Goal: Answer question/provide support

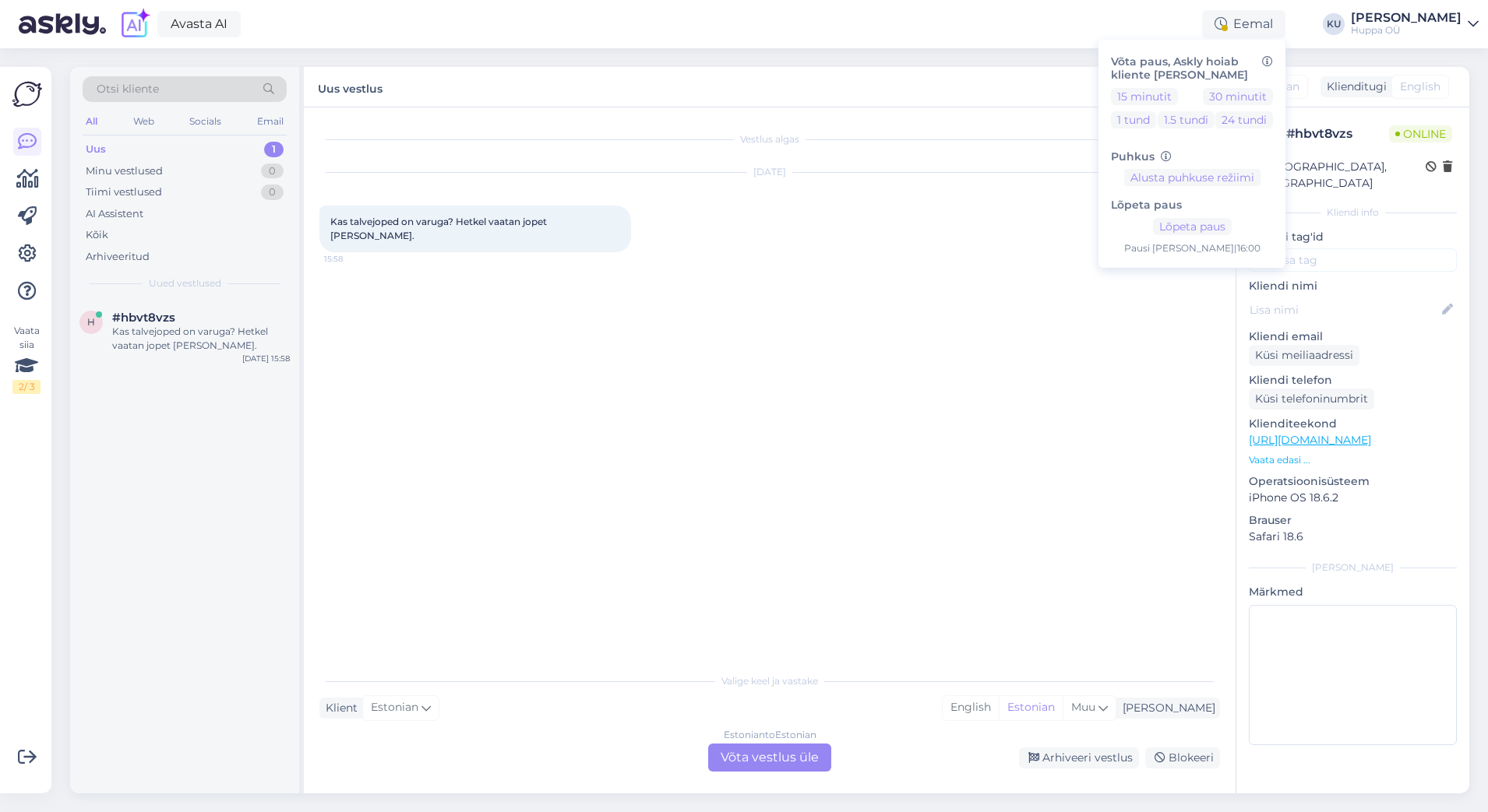
click at [755, 763] on div "Estonian to Estonian Võta vestlus üle" at bounding box center [769, 758] width 123 height 28
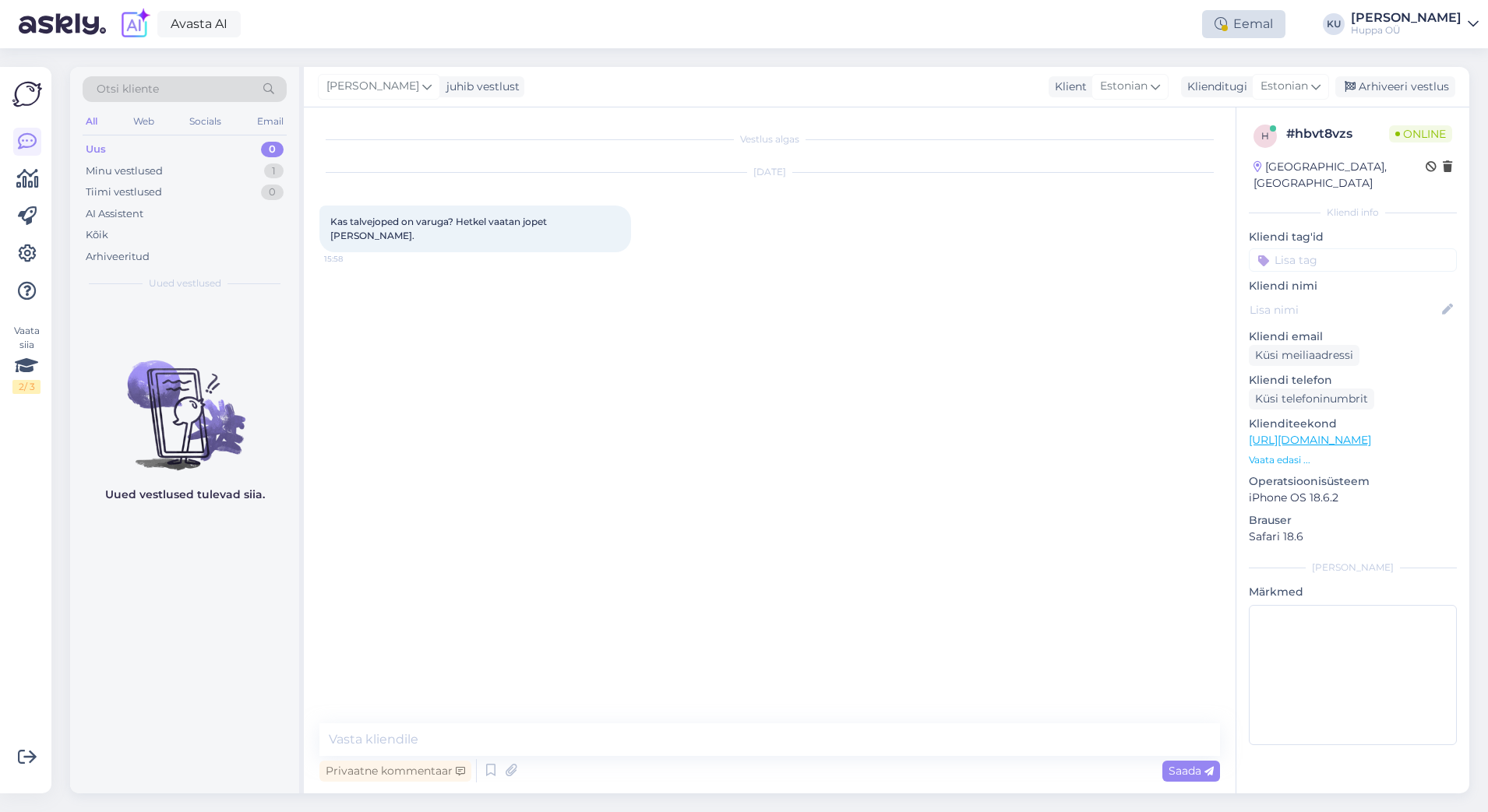
click at [1253, 25] on div "Eemal" at bounding box center [1244, 24] width 83 height 28
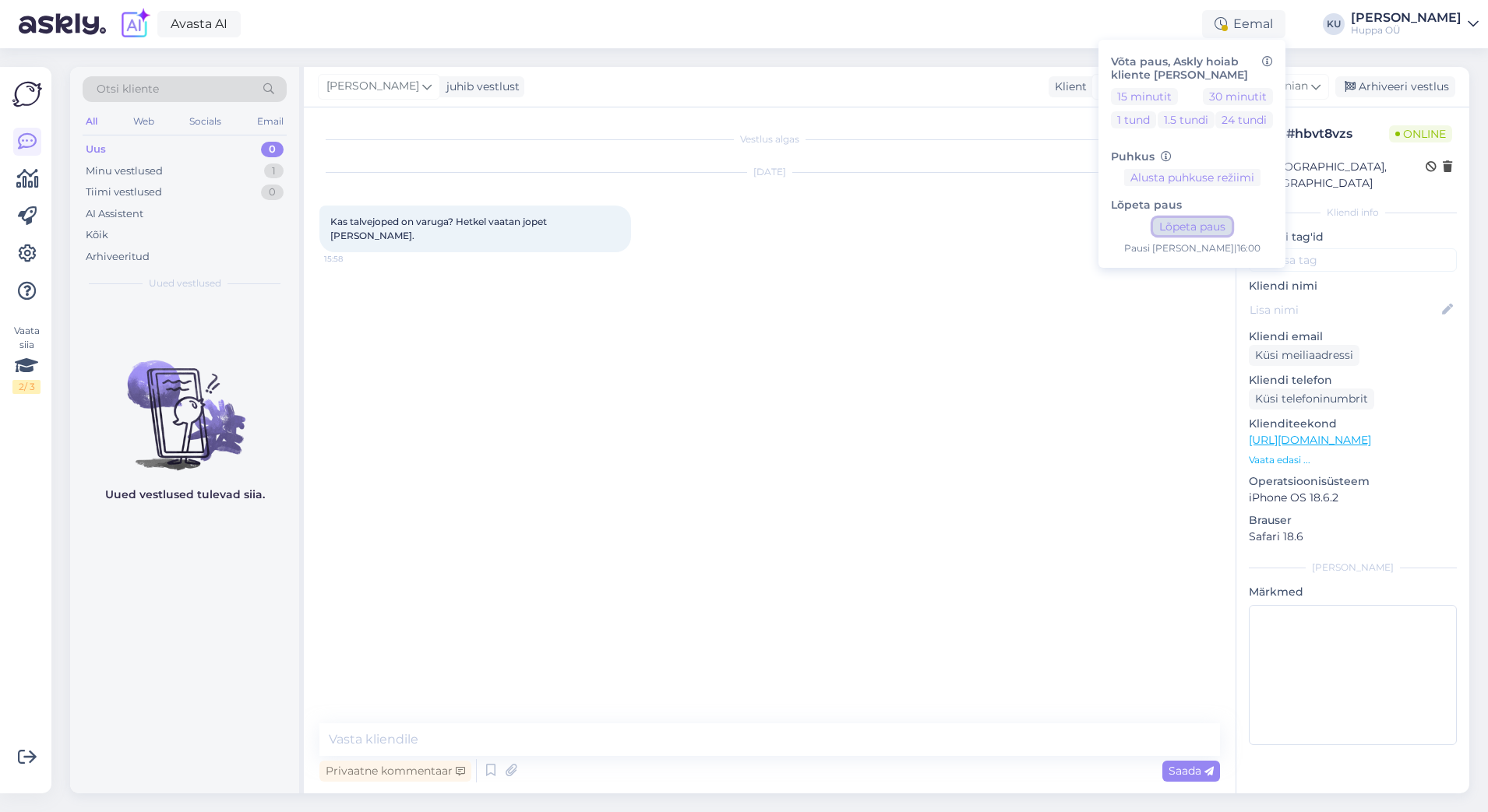
click at [1194, 231] on button "Lõpeta paus" at bounding box center [1192, 227] width 78 height 17
click at [426, 740] on textarea at bounding box center [770, 739] width 901 height 32
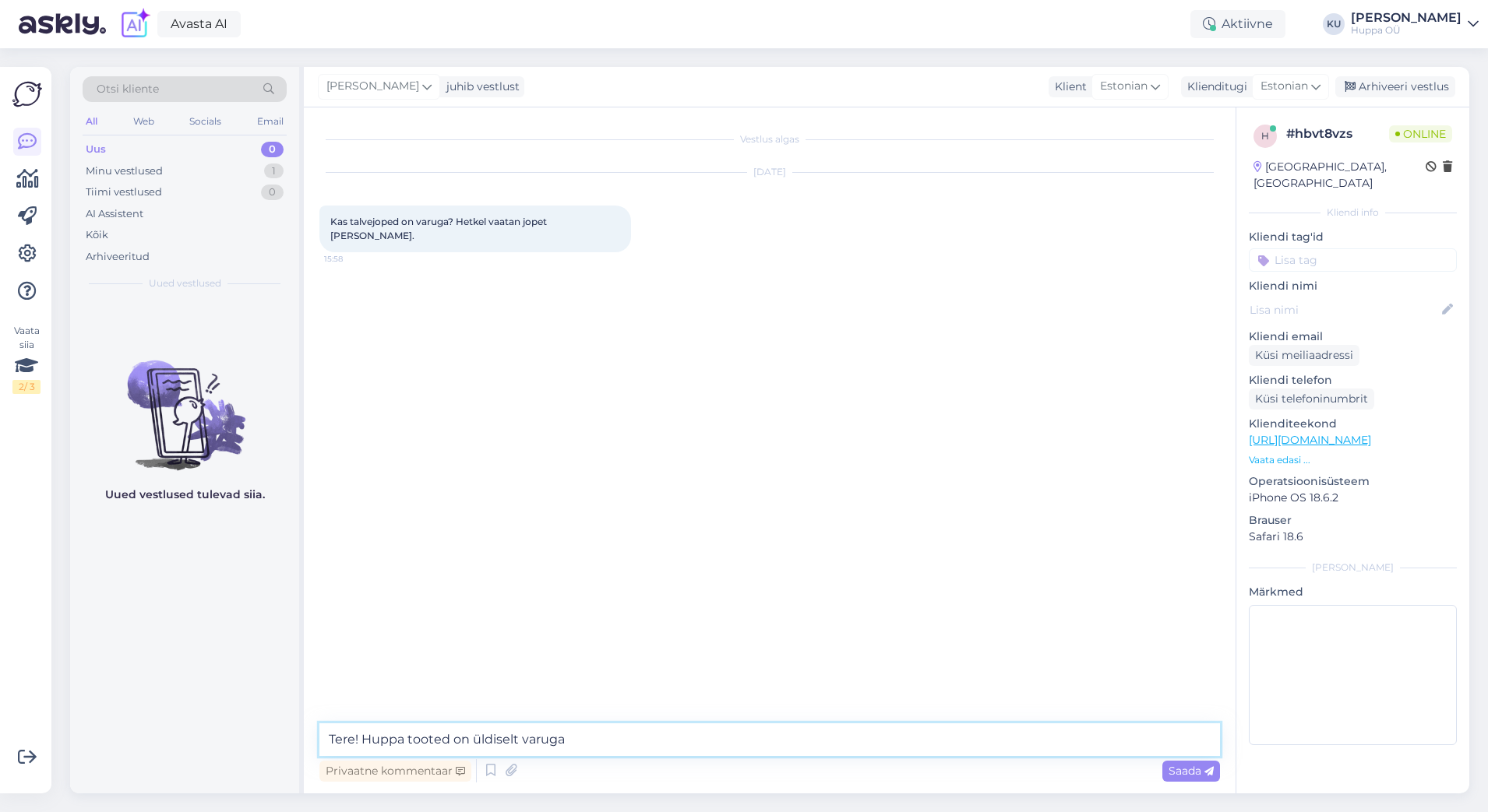
type textarea "Tere! Huppa tooted on üldiselt varuga."
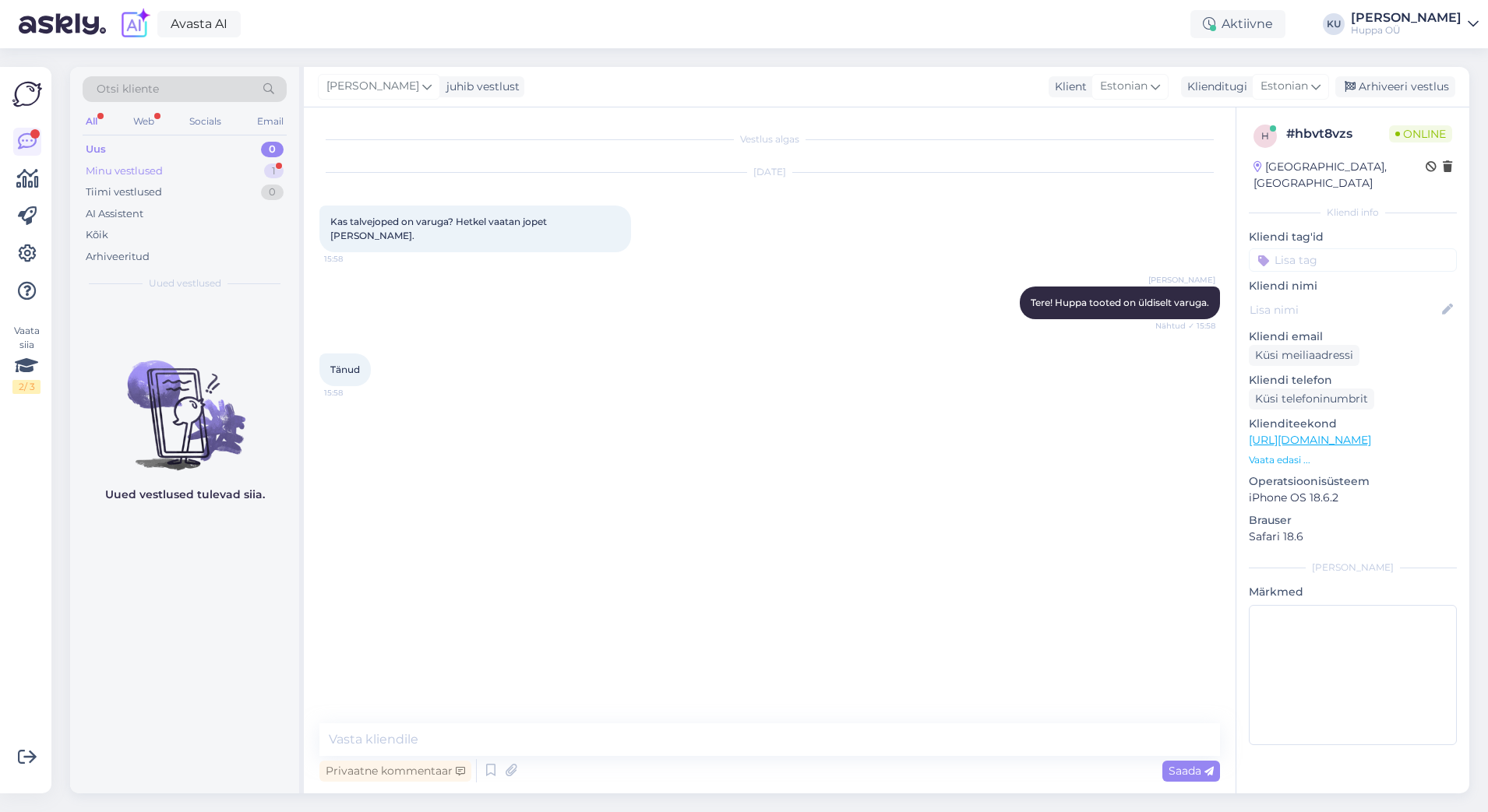
click at [227, 164] on div "Minu vestlused 1" at bounding box center [185, 171] width 204 height 22
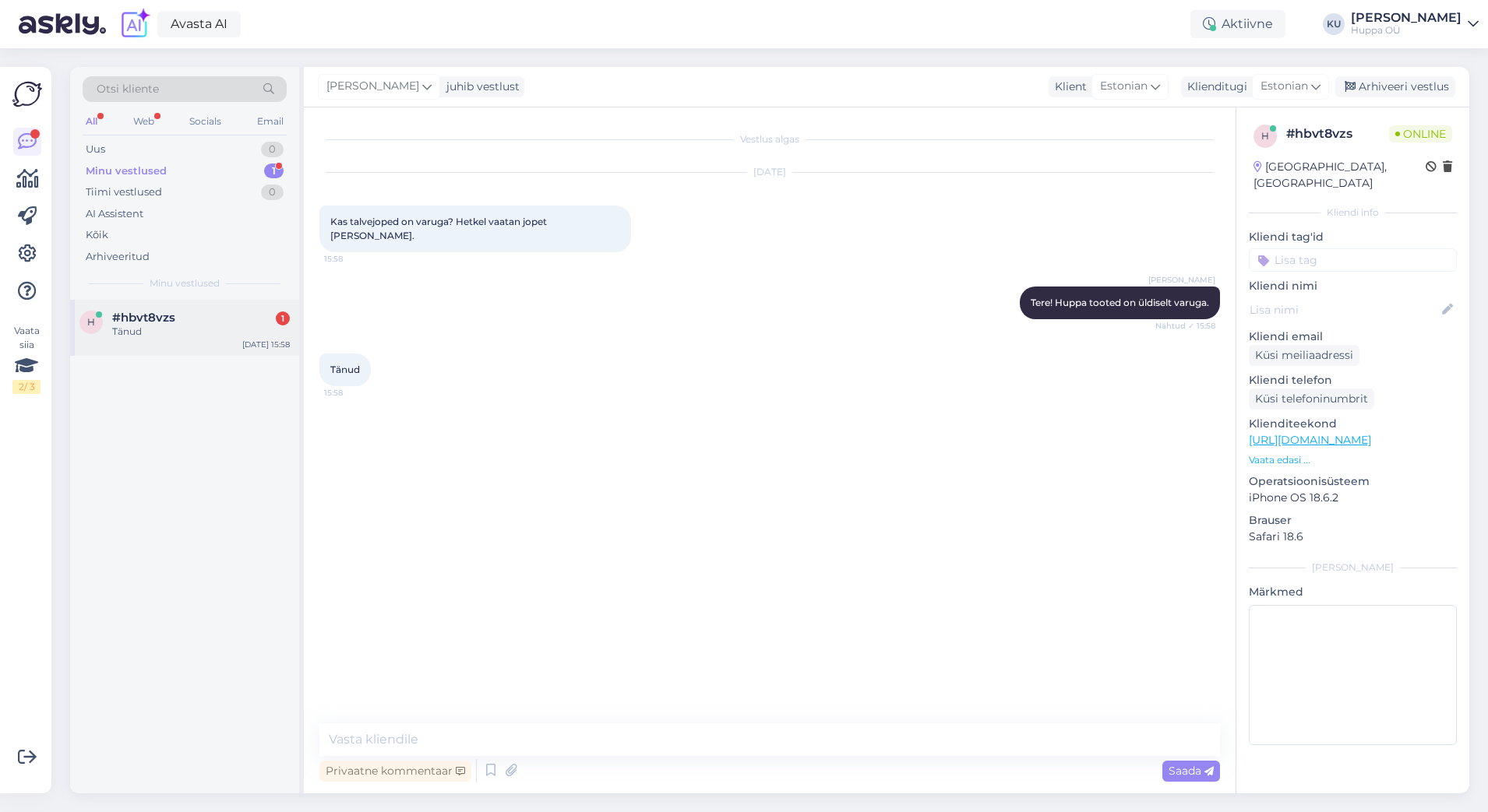
click at [181, 340] on div "h #hbvt8vzs 1 Tänud [DATE] 15:58" at bounding box center [184, 327] width 229 height 56
drag, startPoint x: 1388, startPoint y: 88, endPoint x: 1380, endPoint y: 90, distance: 8.2
click at [1388, 88] on div "Arhiveeri vestlus" at bounding box center [1395, 87] width 120 height 21
